Goal: Navigation & Orientation: Find specific page/section

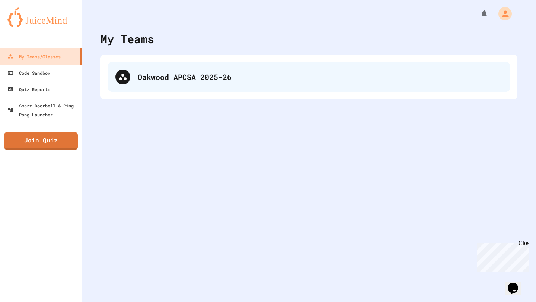
click at [158, 89] on div "Oakwood APCSA 2025-26" at bounding box center [309, 77] width 402 height 30
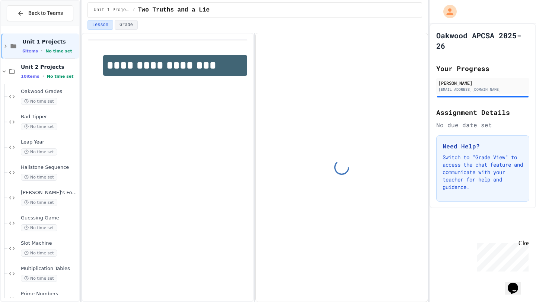
scroll to position [43, 0]
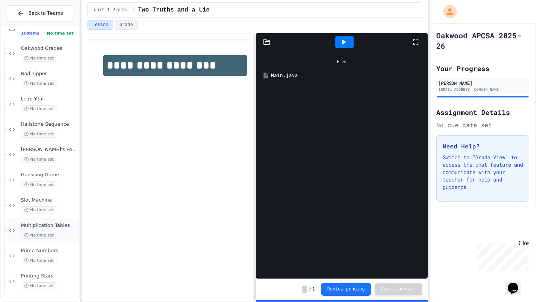
click at [46, 231] on div "Multiplication Tables No time set" at bounding box center [49, 231] width 57 height 16
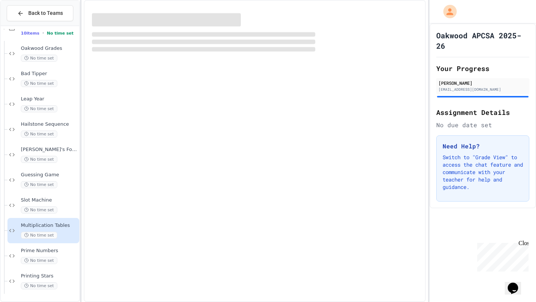
scroll to position [34, 0]
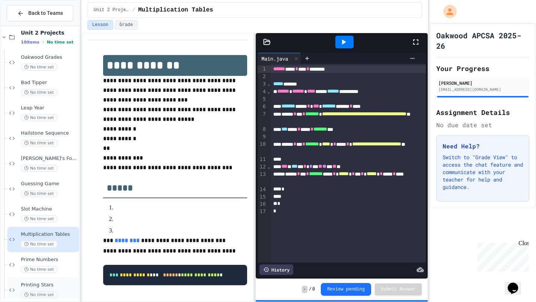
click at [72, 285] on span "Printing Stars" at bounding box center [49, 285] width 57 height 6
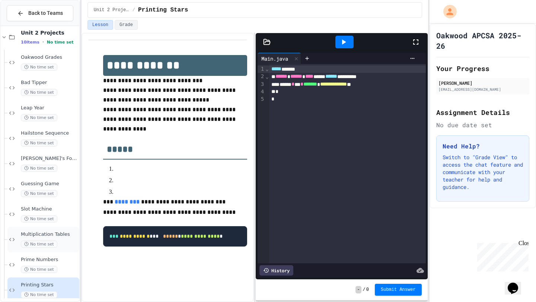
click at [67, 240] on div "Multiplication Tables No time set" at bounding box center [49, 240] width 57 height 16
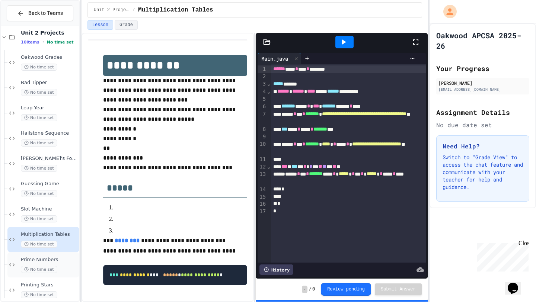
click at [63, 267] on div "No time set" at bounding box center [49, 269] width 57 height 7
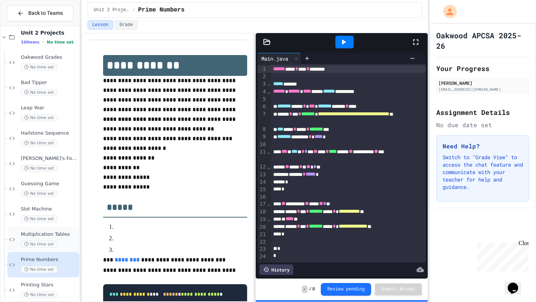
click at [58, 239] on div "Multiplication Tables No time set" at bounding box center [49, 240] width 57 height 16
